Goal: Transaction & Acquisition: Subscribe to service/newsletter

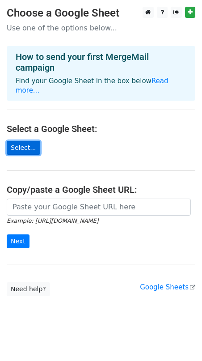
click at [31, 141] on link "Select..." at bounding box center [24, 148] width 34 height 14
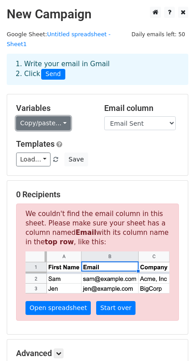
click at [42, 116] on link "Copy/paste..." at bounding box center [43, 123] width 54 height 14
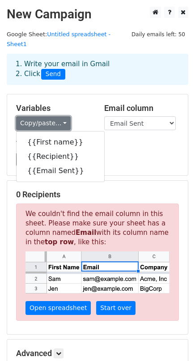
click at [42, 116] on link "Copy/paste..." at bounding box center [43, 123] width 54 height 14
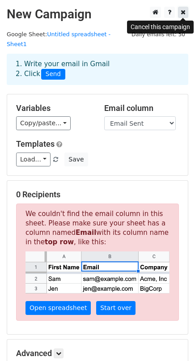
click at [187, 16] on link at bounding box center [183, 12] width 10 height 11
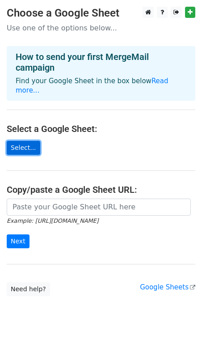
click at [27, 141] on link "Select..." at bounding box center [24, 148] width 34 height 14
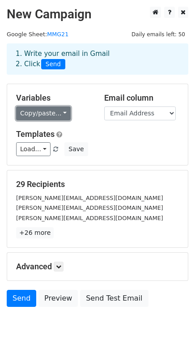
click at [40, 111] on link "Copy/paste..." at bounding box center [43, 113] width 54 height 14
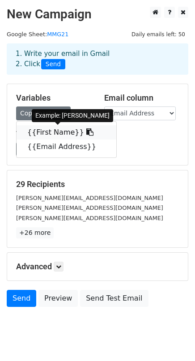
click at [46, 127] on link "{{First Name}}" at bounding box center [67, 132] width 100 height 14
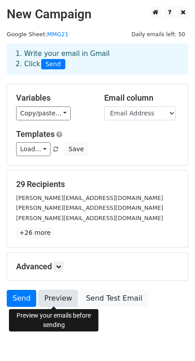
click at [55, 293] on link "Preview" at bounding box center [57, 297] width 39 height 17
click at [55, 297] on link "Preview" at bounding box center [57, 297] width 39 height 17
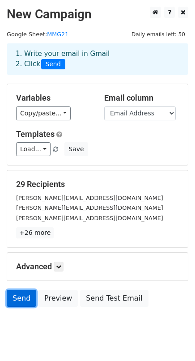
click at [15, 300] on link "Send" at bounding box center [21, 297] width 29 height 17
click at [13, 294] on link "Send" at bounding box center [21, 297] width 29 height 17
click at [18, 305] on link "Send" at bounding box center [21, 297] width 29 height 17
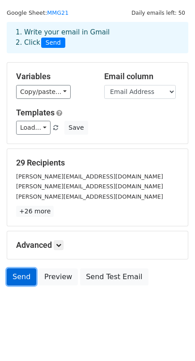
click at [23, 271] on link "Send" at bounding box center [21, 276] width 29 height 17
click at [28, 282] on link "Send" at bounding box center [21, 276] width 29 height 17
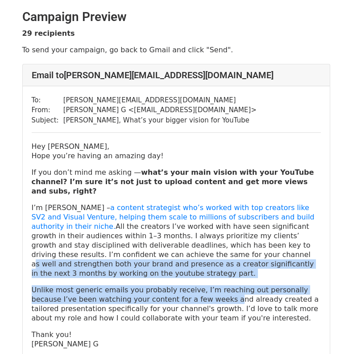
drag, startPoint x: 175, startPoint y: 281, endPoint x: 103, endPoint y: 248, distance: 79.0
click at [103, 248] on div "Hey [PERSON_NAME], Hope you’re having an amazing day! If you don’t mind me aski…" at bounding box center [176, 245] width 289 height 207
click at [103, 248] on p "I’m [PERSON_NAME] – a content strategist who’s worked with top creators like SV…" at bounding box center [176, 240] width 289 height 75
drag, startPoint x: 103, startPoint y: 248, endPoint x: 191, endPoint y: 284, distance: 95.0
click at [191, 284] on div "Hey [PERSON_NAME], Hope you’re having an amazing day! If you don’t mind me aski…" at bounding box center [176, 245] width 289 height 207
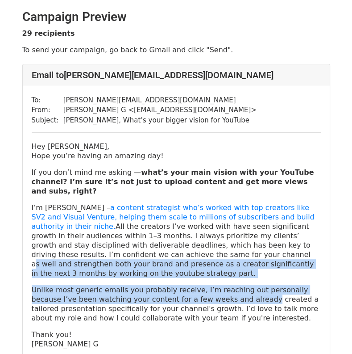
click at [191, 285] on p "Unlike most generic emails you probably receive, I’m reaching out personally be…" at bounding box center [176, 304] width 289 height 38
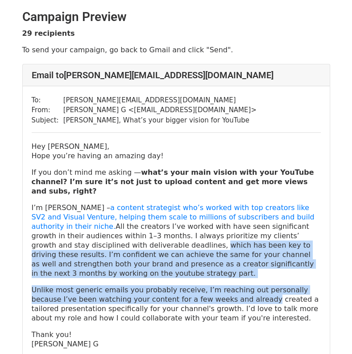
drag, startPoint x: 191, startPoint y: 284, endPoint x: 67, endPoint y: 235, distance: 133.8
click at [67, 235] on div "Hey [PERSON_NAME], Hope you’re having an amazing day! If you don’t mind me aski…" at bounding box center [176, 245] width 289 height 207
click at [67, 235] on p "I’m [PERSON_NAME] – a content strategist who’s worked with top creators like SV…" at bounding box center [176, 240] width 289 height 75
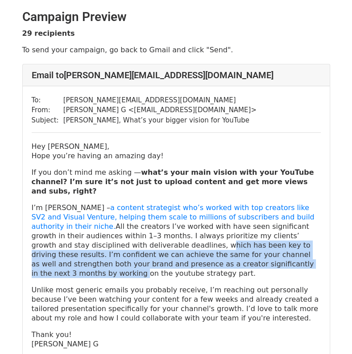
drag, startPoint x: 67, startPoint y: 235, endPoint x: 173, endPoint y: 258, distance: 109.2
click at [173, 258] on p "I’m [PERSON_NAME] – a content strategist who’s worked with top creators like SV…" at bounding box center [176, 240] width 289 height 75
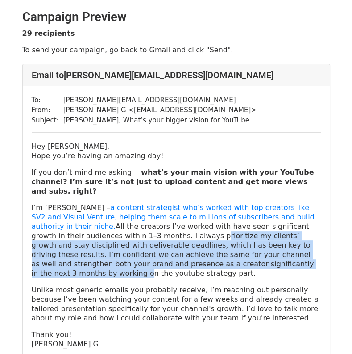
drag, startPoint x: 173, startPoint y: 258, endPoint x: 99, endPoint y: 226, distance: 80.5
click at [99, 226] on p "I’m [PERSON_NAME] – a content strategist who’s worked with top creators like SV…" at bounding box center [176, 240] width 289 height 75
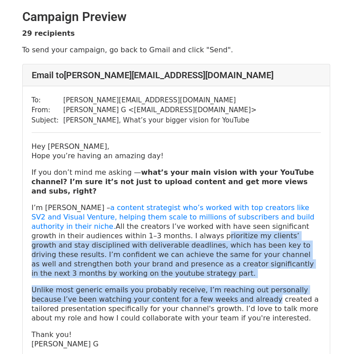
drag, startPoint x: 99, startPoint y: 226, endPoint x: 195, endPoint y: 281, distance: 110.0
click at [195, 281] on div "Hey [PERSON_NAME], Hope you’re having an amazing day! If you don’t mind me aski…" at bounding box center [176, 245] width 289 height 207
click at [195, 285] on p "Unlike most generic emails you probably receive, I’m reaching out personally be…" at bounding box center [176, 304] width 289 height 38
drag, startPoint x: 195, startPoint y: 281, endPoint x: 18, endPoint y: 225, distance: 185.1
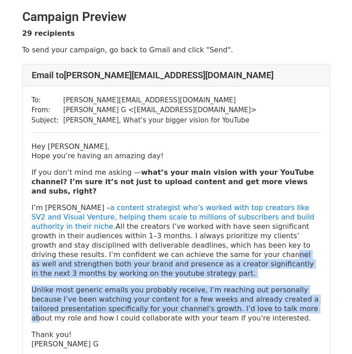
drag, startPoint x: 88, startPoint y: 244, endPoint x: 226, endPoint y: 292, distance: 146.4
click at [226, 292] on div "Hey [PERSON_NAME], Hope you’re having an amazing day! If you don’t mind me aski…" at bounding box center [176, 245] width 289 height 207
click at [226, 292] on p "Unlike most generic emails you probably receive, I’m reaching out personally be…" at bounding box center [176, 304] width 289 height 38
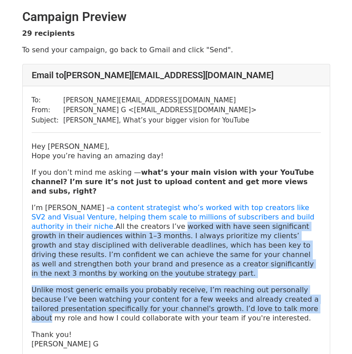
drag, startPoint x: 226, startPoint y: 292, endPoint x: 80, endPoint y: 220, distance: 163.2
click at [80, 220] on div "Hey [PERSON_NAME], Hope you’re having an amazing day! If you don’t mind me aski…" at bounding box center [176, 245] width 289 height 207
click at [80, 220] on p "I’m [PERSON_NAME] – a content strategist who’s worked with top creators like SV…" at bounding box center [176, 240] width 289 height 75
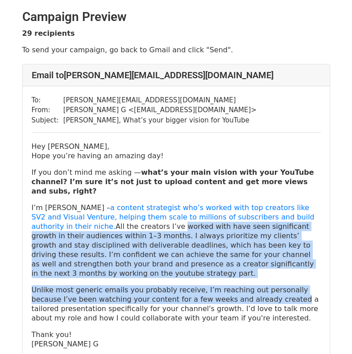
drag, startPoint x: 80, startPoint y: 220, endPoint x: 234, endPoint y: 278, distance: 164.9
click at [234, 278] on div "Hey [PERSON_NAME], Hope you’re having an amazing day! If you don’t mind me aski…" at bounding box center [176, 245] width 289 height 207
click at [234, 285] on p "Unlike most generic emails you probably receive, I’m reaching out personally be…" at bounding box center [176, 304] width 289 height 38
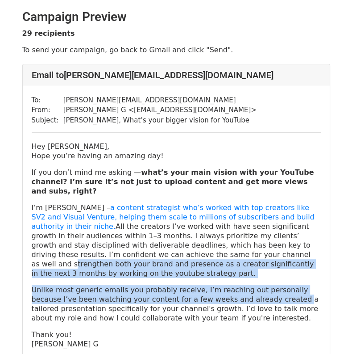
drag, startPoint x: 234, startPoint y: 278, endPoint x: 154, endPoint y: 239, distance: 88.9
click at [154, 239] on div "Hey Charlie, Hope you’re having an amazing day! If you don’t mind me asking — w…" at bounding box center [176, 245] width 289 height 207
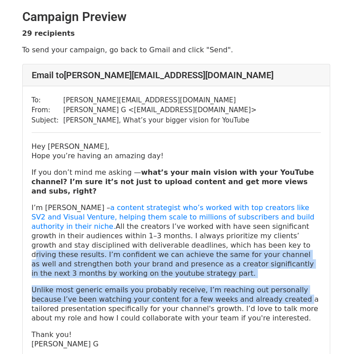
click at [154, 239] on p "I’m Chinmay – a content strategist who’s worked with top creators like SV2 and …" at bounding box center [176, 240] width 289 height 75
drag, startPoint x: 154, startPoint y: 239, endPoint x: 221, endPoint y: 294, distance: 87.2
click at [221, 294] on div "Hey Charlie, Hope you’re having an amazing day! If you don’t mind me asking — w…" at bounding box center [176, 245] width 289 height 207
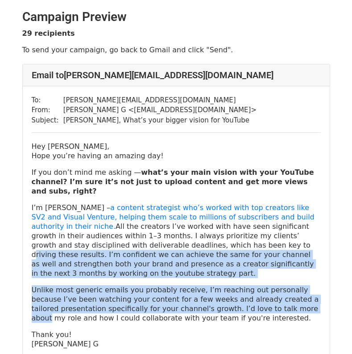
click at [221, 294] on p "Unlike most generic emails you probably receive, I’m reaching out personally be…" at bounding box center [176, 304] width 289 height 38
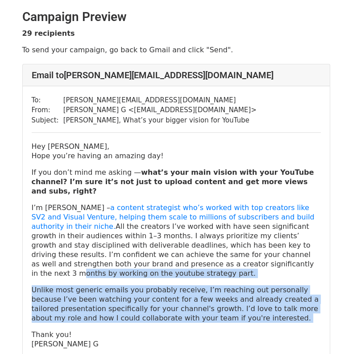
drag, startPoint x: 221, startPoint y: 294, endPoint x: 113, endPoint y: 251, distance: 116.2
click at [113, 251] on div "Hey Charlie, Hope you’re having an amazing day! If you don’t mind me asking — w…" at bounding box center [176, 245] width 289 height 207
click at [113, 251] on p "I’m Chinmay – a content strategist who’s worked with top creators like SV2 and …" at bounding box center [176, 240] width 289 height 75
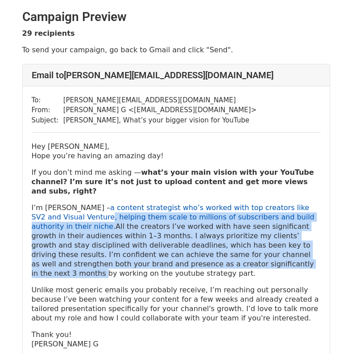
drag, startPoint x: 113, startPoint y: 251, endPoint x: 54, endPoint y: 205, distance: 75.5
click at [54, 205] on p "I’m Chinmay – a content strategist who’s worked with top creators like SV2 and …" at bounding box center [176, 240] width 289 height 75
click at [54, 205] on link "a content strategist who’s worked with top creators like SV2 and Visual Venture…" at bounding box center [173, 216] width 283 height 27
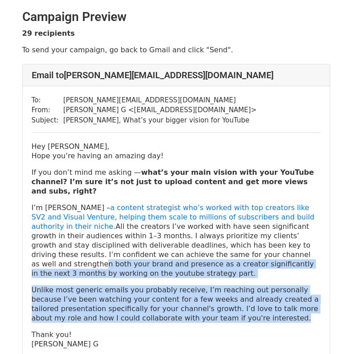
drag, startPoint x: 166, startPoint y: 246, endPoint x: 219, endPoint y: 300, distance: 75.2
click at [219, 300] on div "Hey [PERSON_NAME], Hope you’re having an amazing day! If you don’t mind me aski…" at bounding box center [176, 245] width 289 height 207
click at [219, 300] on p "Unlike most generic emails you probably receive, I’m reaching out personally be…" at bounding box center [176, 304] width 289 height 38
drag, startPoint x: 219, startPoint y: 300, endPoint x: 127, endPoint y: 239, distance: 109.9
click at [127, 239] on div "Hey [PERSON_NAME], Hope you’re having an amazing day! If you don’t mind me aski…" at bounding box center [176, 245] width 289 height 207
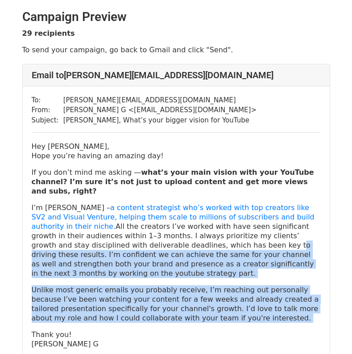
click at [127, 239] on p "I’m [PERSON_NAME] – a content strategist who’s worked with top creators like SV…" at bounding box center [176, 240] width 289 height 75
drag, startPoint x: 127, startPoint y: 239, endPoint x: 229, endPoint y: 318, distance: 128.3
click at [229, 318] on div "Hey [PERSON_NAME], Hope you’re having an amazing day! If you don’t mind me aski…" at bounding box center [176, 245] width 289 height 207
click at [229, 330] on p "Thank you! [PERSON_NAME] G" at bounding box center [176, 339] width 289 height 19
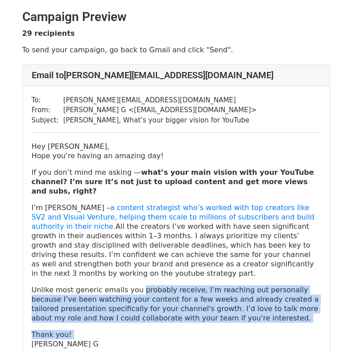
drag, startPoint x: 229, startPoint y: 318, endPoint x: 138, endPoint y: 265, distance: 104.9
click at [138, 265] on div "Hey Charlie, Hope you’re having an amazing day! If you don’t mind me asking — w…" at bounding box center [176, 245] width 289 height 207
drag, startPoint x: 138, startPoint y: 265, endPoint x: 200, endPoint y: 303, distance: 72.8
click at [200, 303] on div "Hey Charlie, Hope you’re having an amazing day! If you don’t mind me asking — w…" at bounding box center [176, 245] width 289 height 207
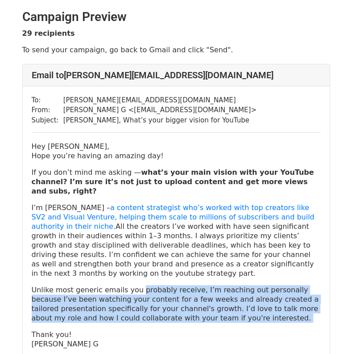
click at [200, 303] on p "Unlike most generic emails you probably receive, I’m reaching out personally be…" at bounding box center [176, 304] width 289 height 38
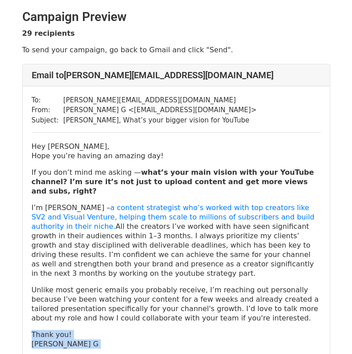
drag, startPoint x: 200, startPoint y: 303, endPoint x: 197, endPoint y: 321, distance: 18.2
click at [197, 321] on div "Hey Charlie, Hope you’re having an amazing day! If you don’t mind me asking — w…" at bounding box center [176, 245] width 289 height 207
click at [197, 330] on p "Thank you! Chinmay G" at bounding box center [176, 339] width 289 height 19
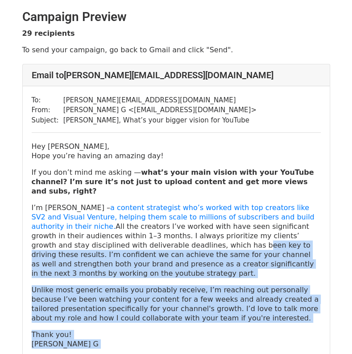
drag, startPoint x: 197, startPoint y: 321, endPoint x: 102, endPoint y: 234, distance: 128.7
click at [102, 234] on div "Hey Charlie, Hope you’re having an amazing day! If you don’t mind me asking — w…" at bounding box center [176, 245] width 289 height 207
click at [102, 234] on p "I’m Chinmay – a content strategist who’s worked with top creators like SV2 and …" at bounding box center [176, 240] width 289 height 75
drag, startPoint x: 102, startPoint y: 234, endPoint x: 196, endPoint y: 335, distance: 138.1
click at [196, 335] on div "To: charlie@theimperiumagency.com From: Chinmay G < chinmayg.cs@zohomail.in > S…" at bounding box center [176, 222] width 307 height 272
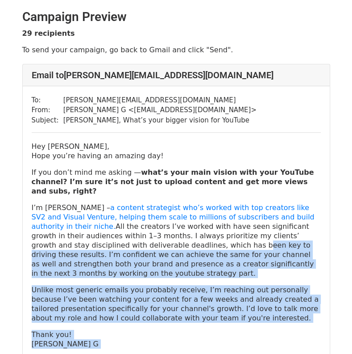
click at [196, 335] on div "To: charlie@theimperiumagency.com From: Chinmay G < chinmayg.cs@zohomail.in > S…" at bounding box center [176, 222] width 307 height 272
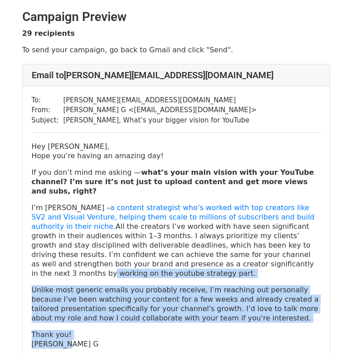
drag, startPoint x: 196, startPoint y: 335, endPoint x: 141, endPoint y: 253, distance: 98.3
click at [141, 253] on div "To: charlie@theimperiumagency.com From: Chinmay G < chinmayg.cs@zohomail.in > S…" at bounding box center [176, 222] width 307 height 272
click at [152, 285] on p "Unlike most generic emails you probably receive, I’m reaching out personally be…" at bounding box center [176, 304] width 289 height 38
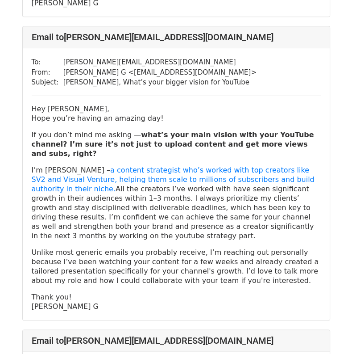
scroll to position [340, 0]
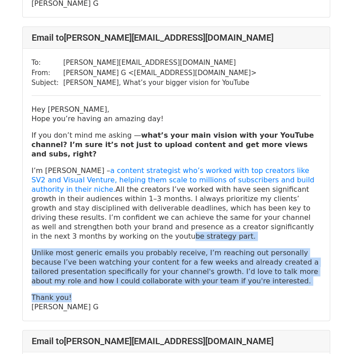
drag, startPoint x: 210, startPoint y: 194, endPoint x: 222, endPoint y: 258, distance: 64.9
click at [222, 258] on div "Hey Jason, Hope you’re having an amazing day! If you don’t mind me asking — wha…" at bounding box center [176, 208] width 289 height 207
click at [222, 293] on p "Thank you! Chinmay G" at bounding box center [176, 302] width 289 height 19
drag, startPoint x: 222, startPoint y: 258, endPoint x: 144, endPoint y: 194, distance: 100.6
click at [144, 194] on div "Hey Jason, Hope you’re having an amazing day! If you don’t mind me asking — wha…" at bounding box center [176, 208] width 289 height 207
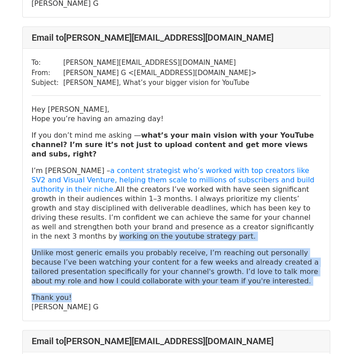
click at [144, 194] on p "I’m Chinmay – a content strategist who’s worked with top creators like SV2 and …" at bounding box center [176, 203] width 289 height 75
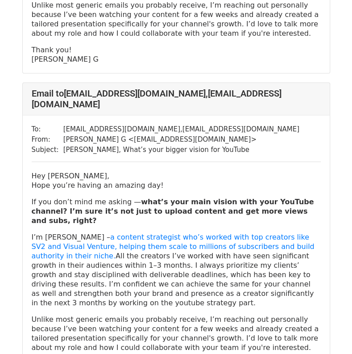
scroll to position [4267, 0]
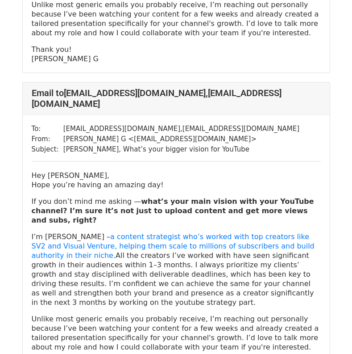
drag, startPoint x: 165, startPoint y: 244, endPoint x: 193, endPoint y: 295, distance: 58.2
drag, startPoint x: 193, startPoint y: 295, endPoint x: 79, endPoint y: 243, distance: 124.9
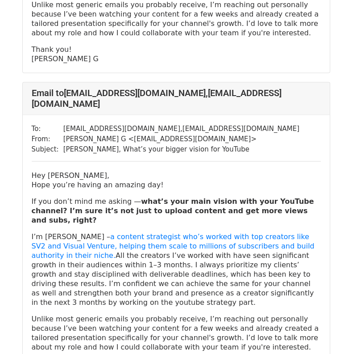
drag, startPoint x: 79, startPoint y: 243, endPoint x: 195, endPoint y: 304, distance: 131.1
drag, startPoint x: 195, startPoint y: 304, endPoint x: 76, endPoint y: 259, distance: 127.1
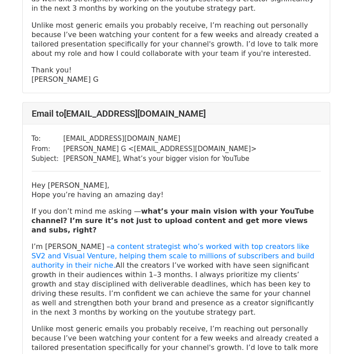
scroll to position [8016, 0]
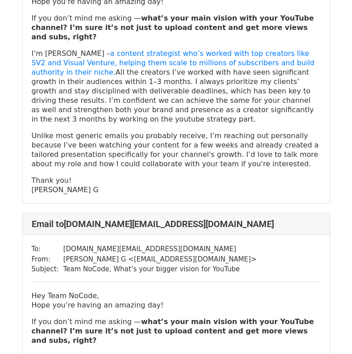
scroll to position [1418, 0]
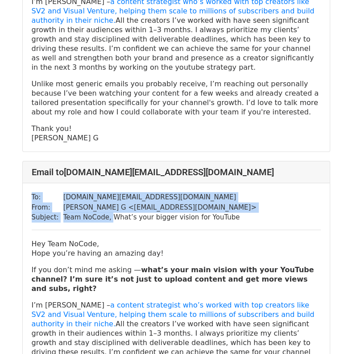
drag, startPoint x: 223, startPoint y: 122, endPoint x: 105, endPoint y: 122, distance: 117.9
click at [105, 183] on div "To: [DOMAIN_NAME][EMAIL_ADDRESS][DOMAIN_NAME] From: [PERSON_NAME] < [EMAIL_ADDR…" at bounding box center [176, 319] width 307 height 272
copy table "To: [DOMAIN_NAME][EMAIL_ADDRESS][DOMAIN_NAME] From: [PERSON_NAME] < [EMAIL_ADDR…"
click at [220, 183] on div "To: [DOMAIN_NAME][EMAIL_ADDRESS][DOMAIN_NAME] From: [PERSON_NAME] < [EMAIL_ADDR…" at bounding box center [176, 319] width 307 height 272
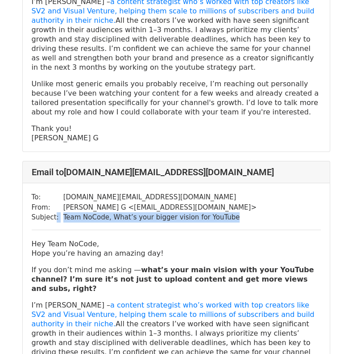
drag, startPoint x: 220, startPoint y: 123, endPoint x: 52, endPoint y: 125, distance: 168.0
click at [52, 183] on div "To: [DOMAIN_NAME][EMAIL_ADDRESS][DOMAIN_NAME] From: [PERSON_NAME] < [EMAIL_ADDR…" at bounding box center [176, 319] width 307 height 272
